Goal: Task Accomplishment & Management: Use online tool/utility

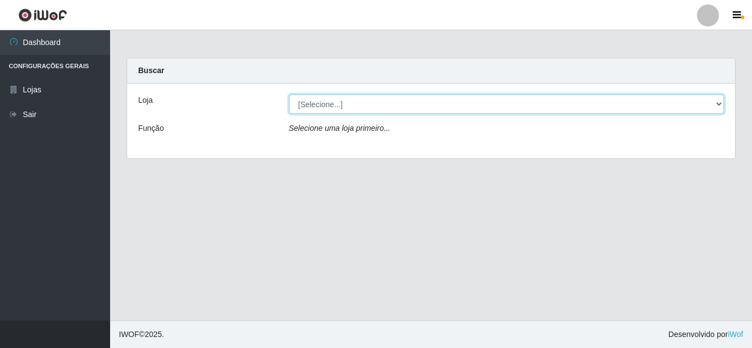
click at [718, 107] on select "[Selecione...] Rede Compras Supermercados - LOJA 5" at bounding box center [506, 104] width 435 height 19
select select "397"
click at [289, 95] on select "[Selecione...] Rede Compras Supermercados - LOJA 5" at bounding box center [506, 104] width 435 height 19
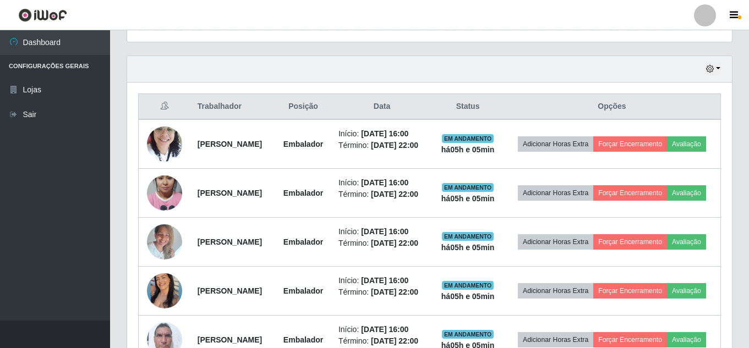
scroll to position [418, 0]
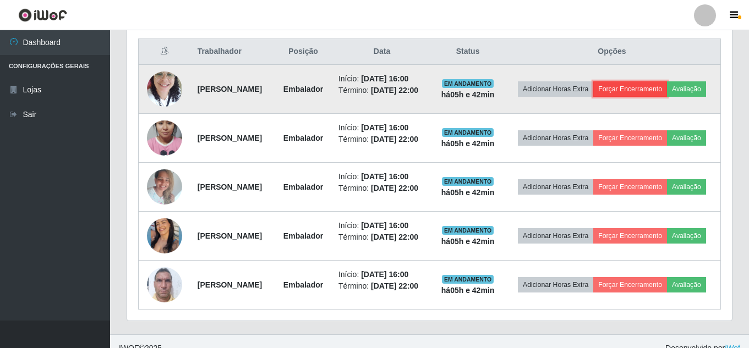
click at [663, 85] on button "Forçar Encerramento" at bounding box center [630, 88] width 74 height 15
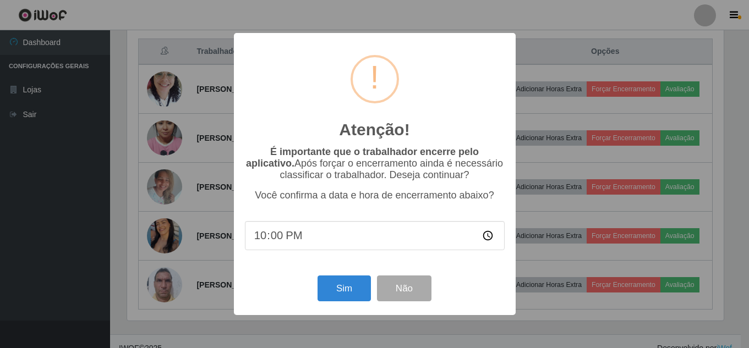
scroll to position [228, 599]
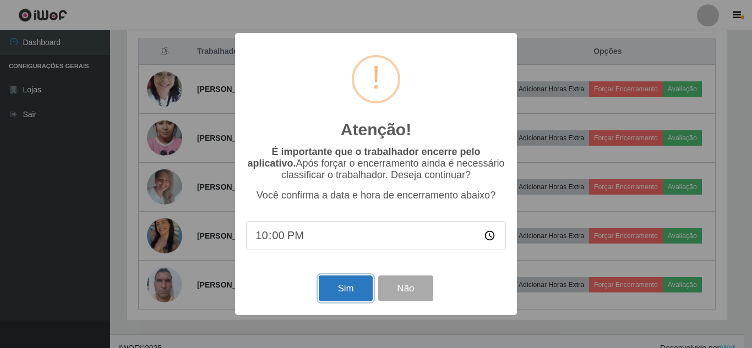
click at [334, 290] on button "Sim" at bounding box center [345, 289] width 53 height 26
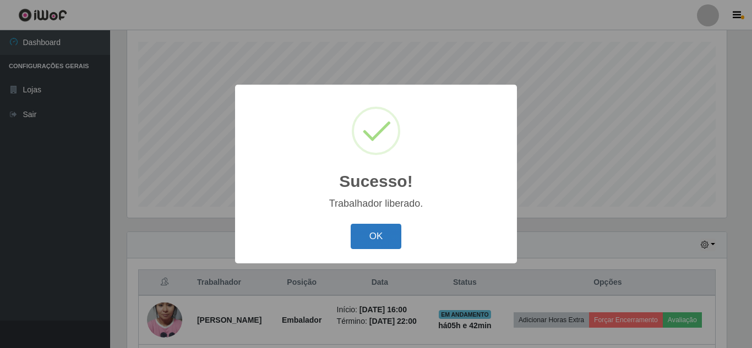
click at [380, 238] on button "OK" at bounding box center [376, 237] width 51 height 26
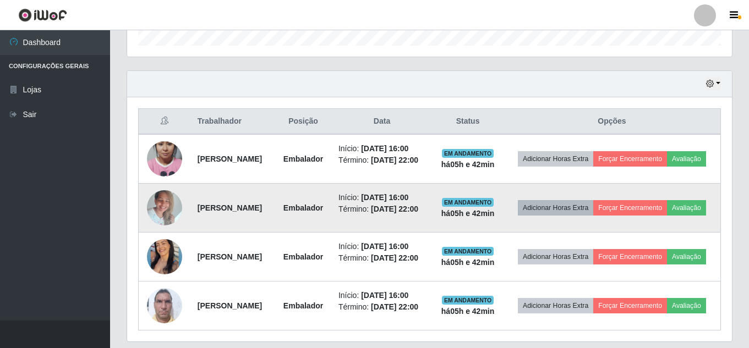
scroll to position [352, 0]
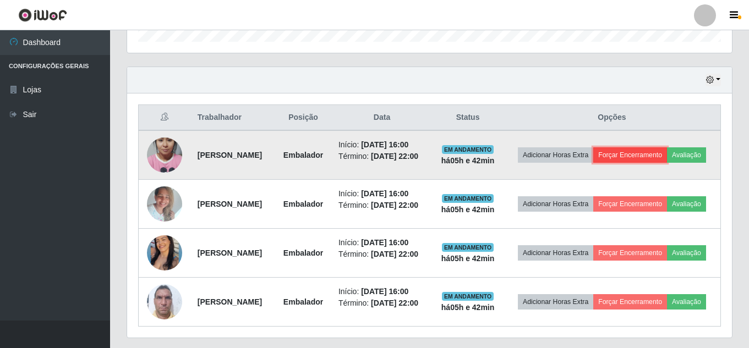
click at [667, 151] on button "Forçar Encerramento" at bounding box center [630, 155] width 74 height 15
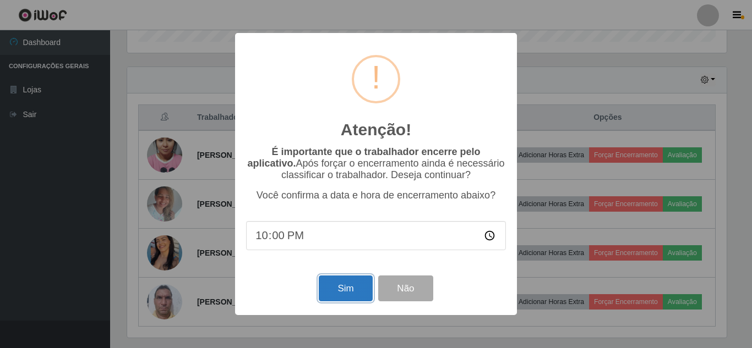
drag, startPoint x: 350, startPoint y: 286, endPoint x: 358, endPoint y: 286, distance: 8.3
click at [351, 287] on button "Sim" at bounding box center [345, 289] width 53 height 26
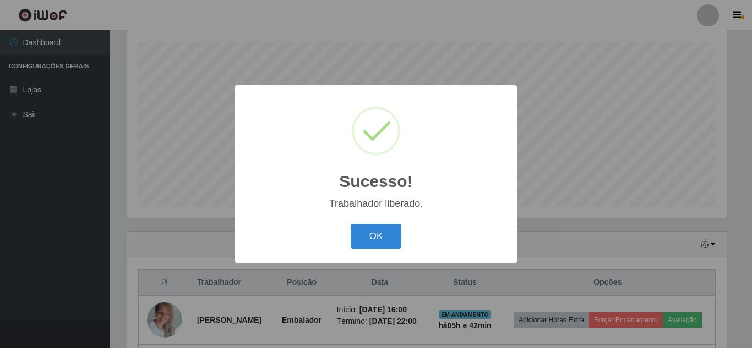
click at [351, 224] on button "OK" at bounding box center [376, 237] width 51 height 26
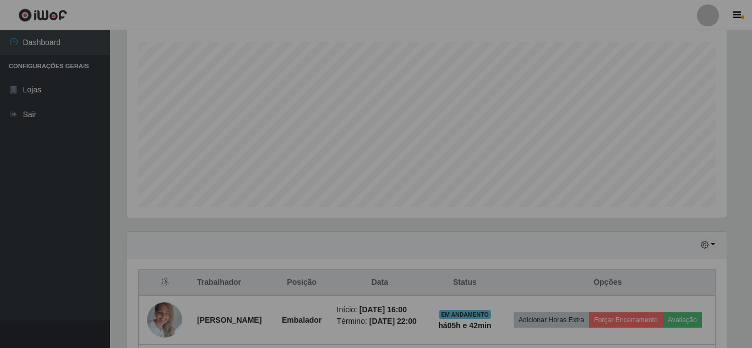
scroll to position [228, 605]
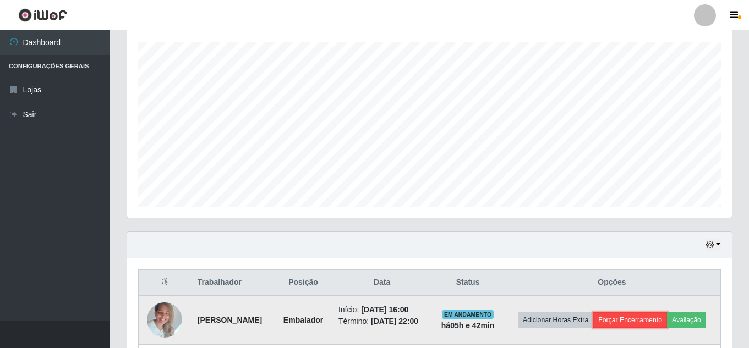
click at [667, 315] on button "Forçar Encerramento" at bounding box center [630, 320] width 74 height 15
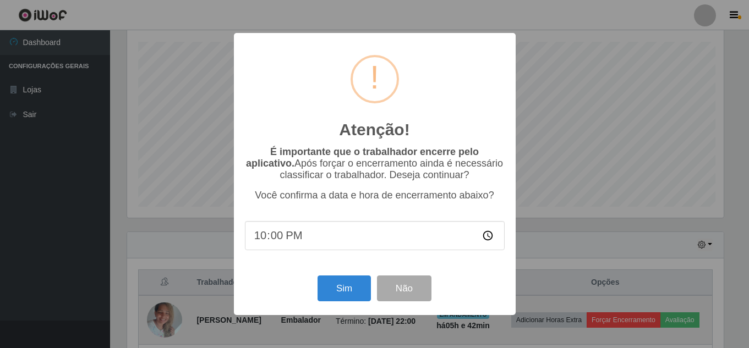
scroll to position [228, 599]
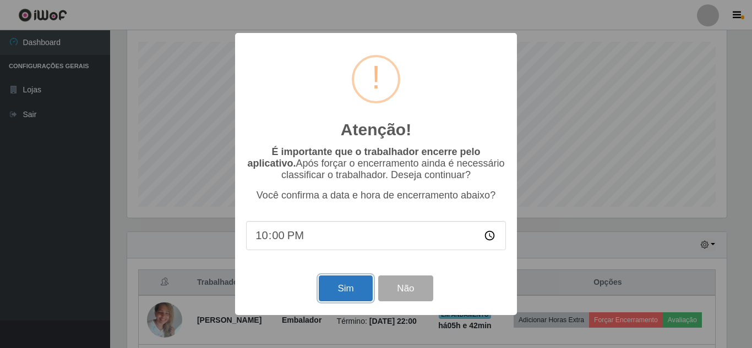
click at [358, 289] on button "Sim" at bounding box center [345, 289] width 53 height 26
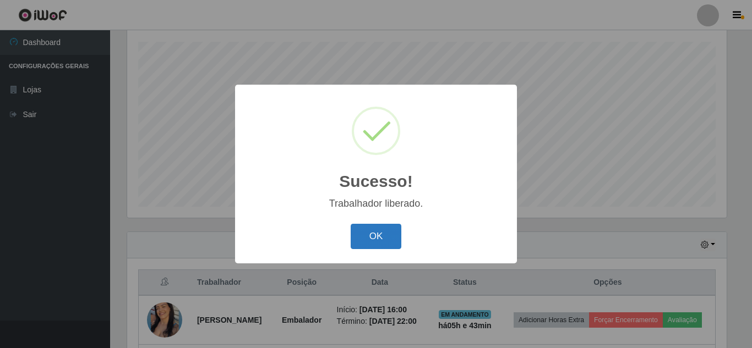
click at [388, 237] on button "OK" at bounding box center [376, 237] width 51 height 26
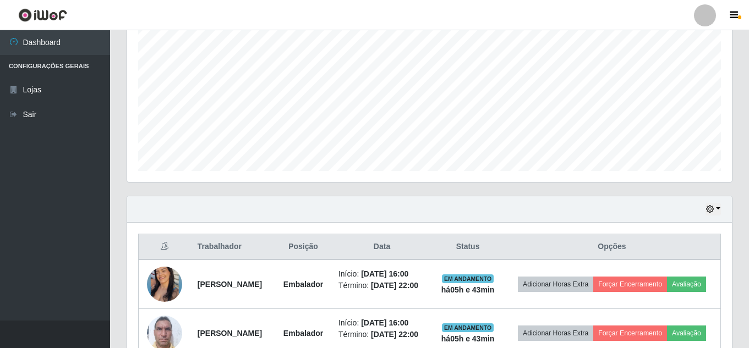
scroll to position [297, 0]
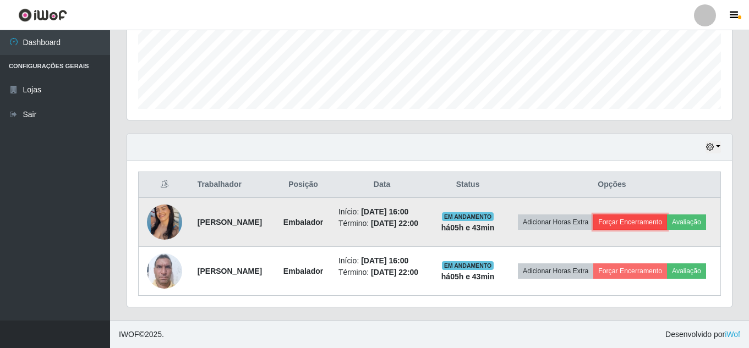
click at [661, 215] on button "Forçar Encerramento" at bounding box center [630, 222] width 74 height 15
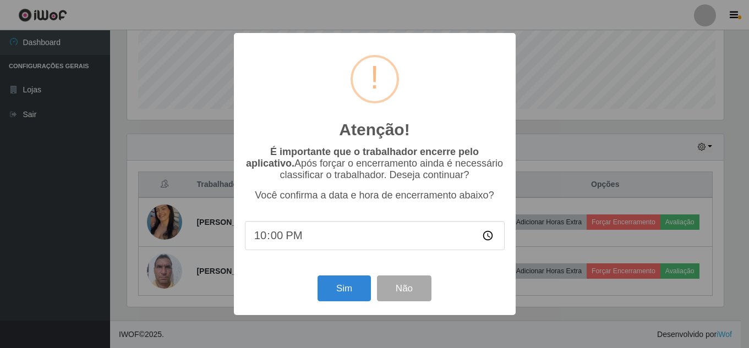
scroll to position [228, 599]
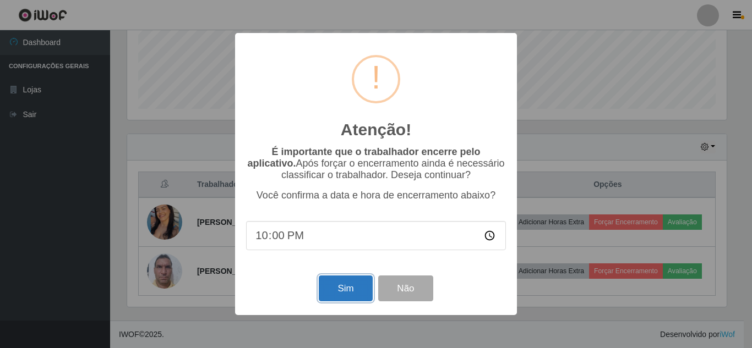
click at [338, 285] on button "Sim" at bounding box center [345, 289] width 53 height 26
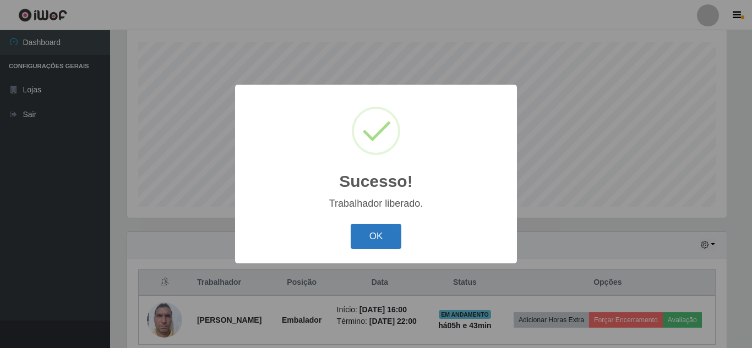
click at [396, 230] on button "OK" at bounding box center [376, 237] width 51 height 26
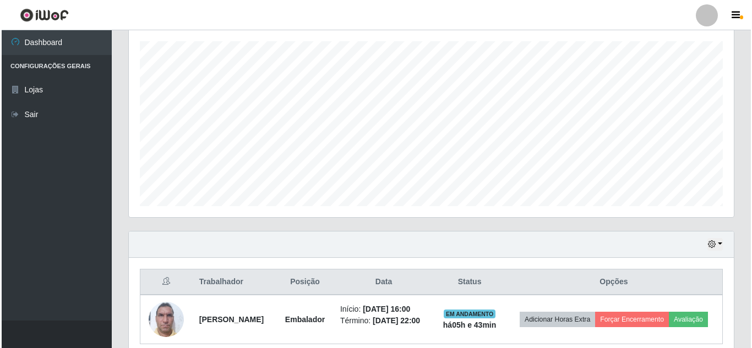
scroll to position [236, 0]
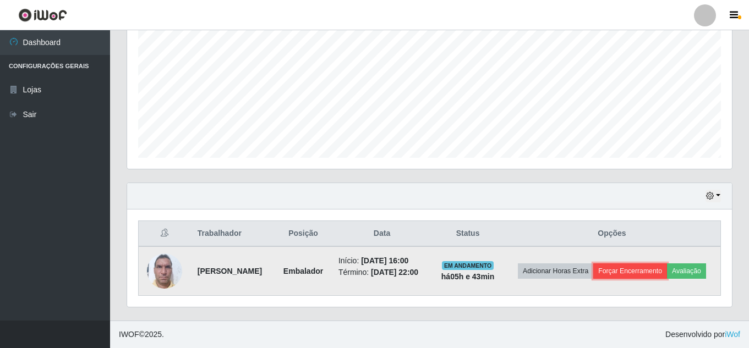
click at [644, 276] on button "Forçar Encerramento" at bounding box center [630, 271] width 74 height 15
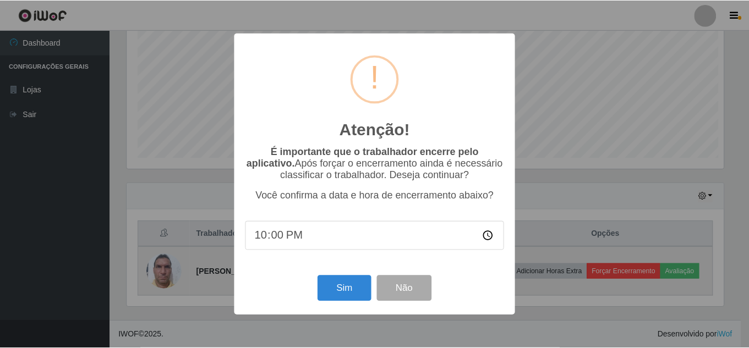
scroll to position [228, 599]
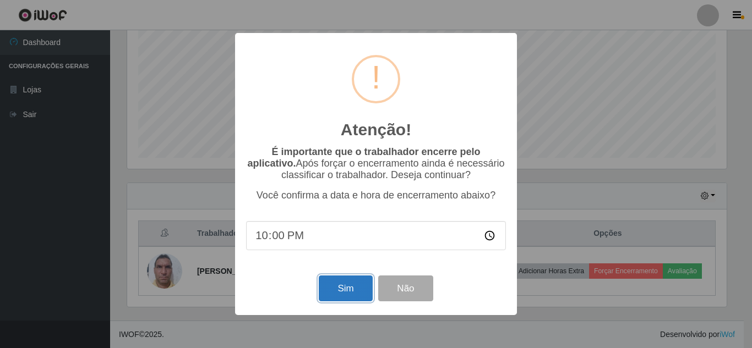
click at [352, 287] on button "Sim" at bounding box center [345, 289] width 53 height 26
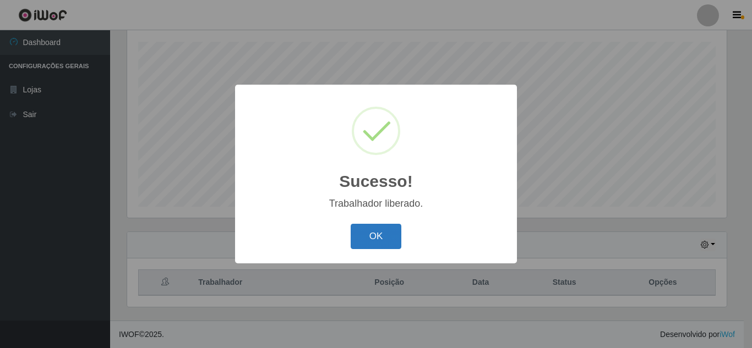
click at [386, 234] on button "OK" at bounding box center [376, 237] width 51 height 26
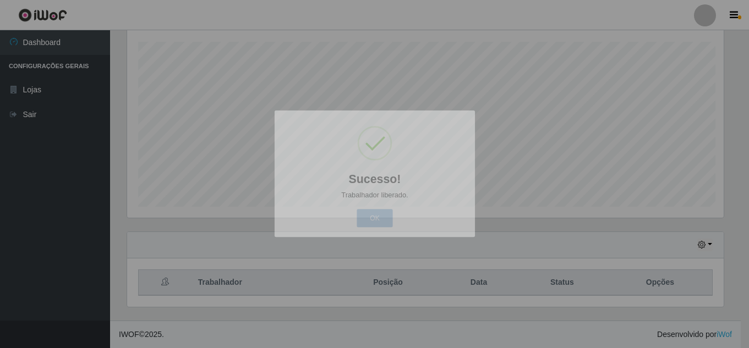
scroll to position [228, 605]
